Goal: Task Accomplishment & Management: Manage account settings

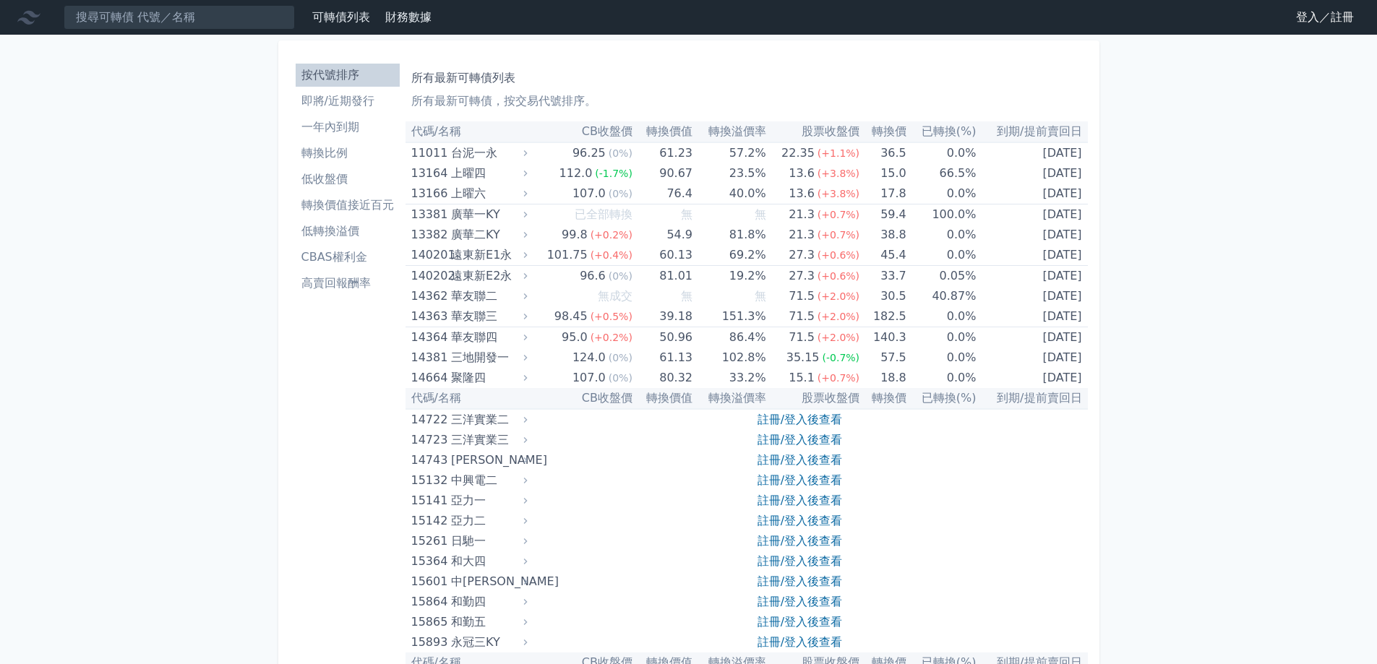
click at [1313, 19] on link "登入／註冊" at bounding box center [1325, 17] width 81 height 23
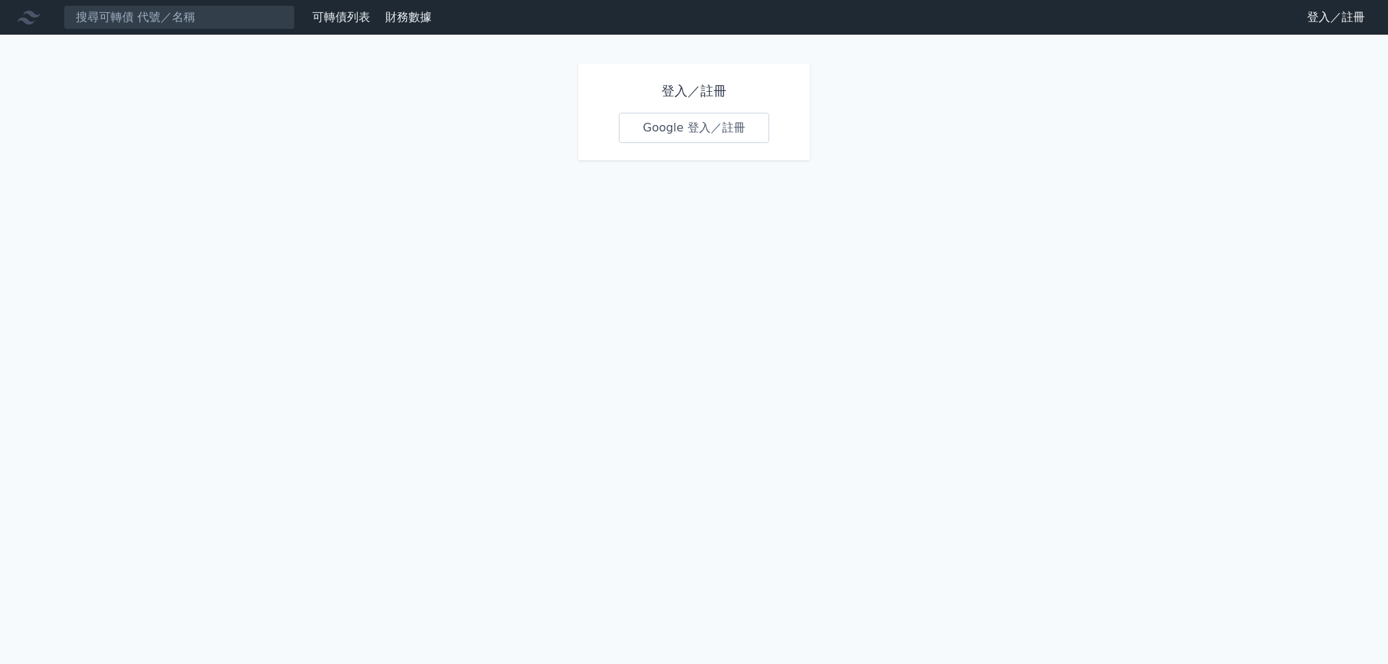
click at [737, 124] on link "Google 登入／註冊" at bounding box center [694, 128] width 150 height 30
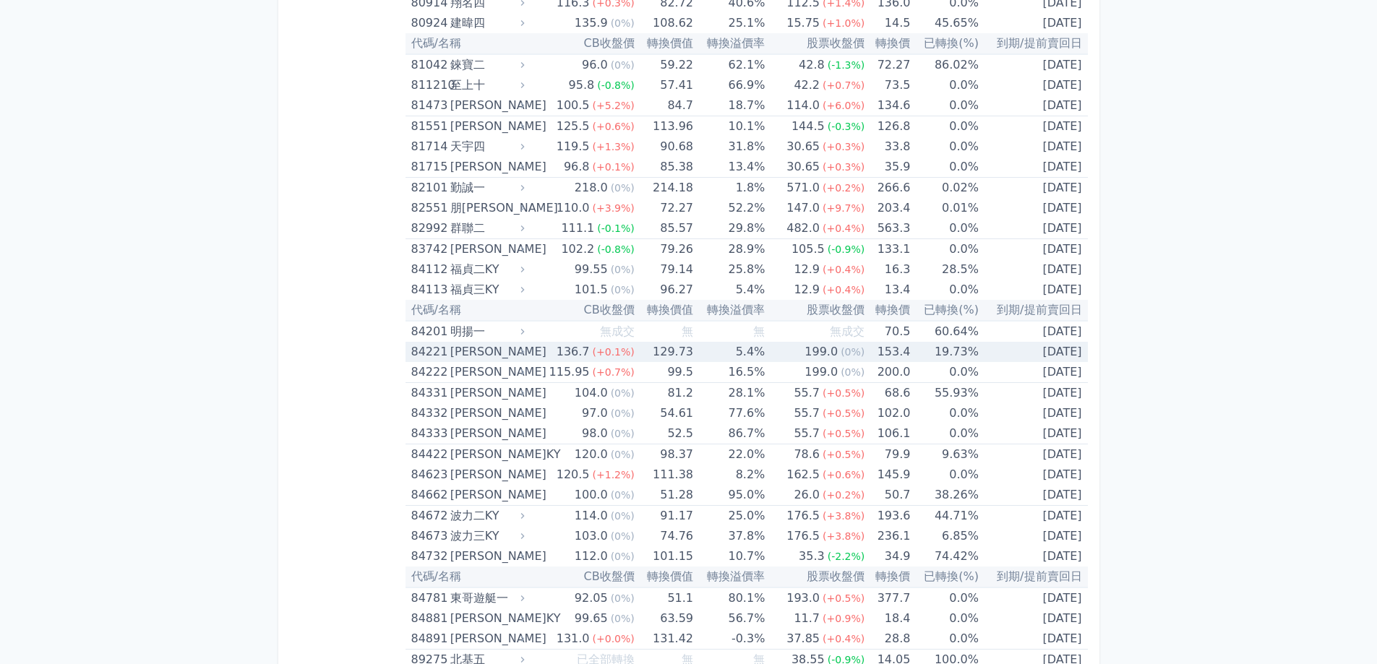
scroll to position [7673, 0]
